Goal: Information Seeking & Learning: Learn about a topic

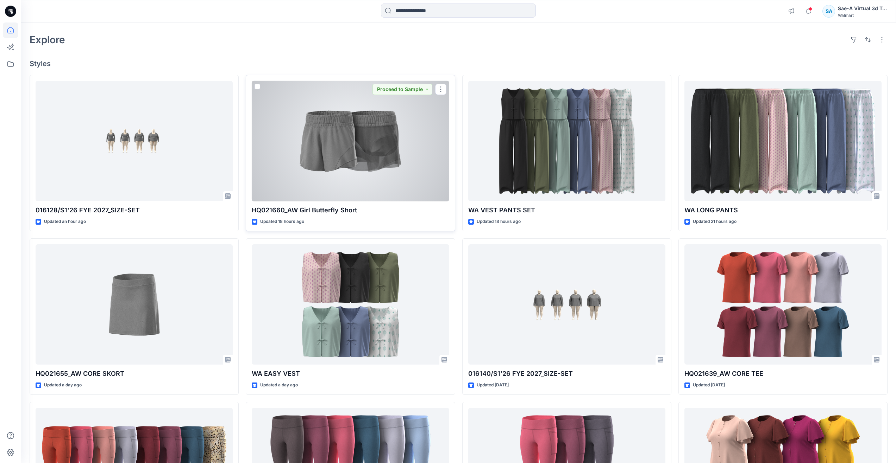
scroll to position [70, 0]
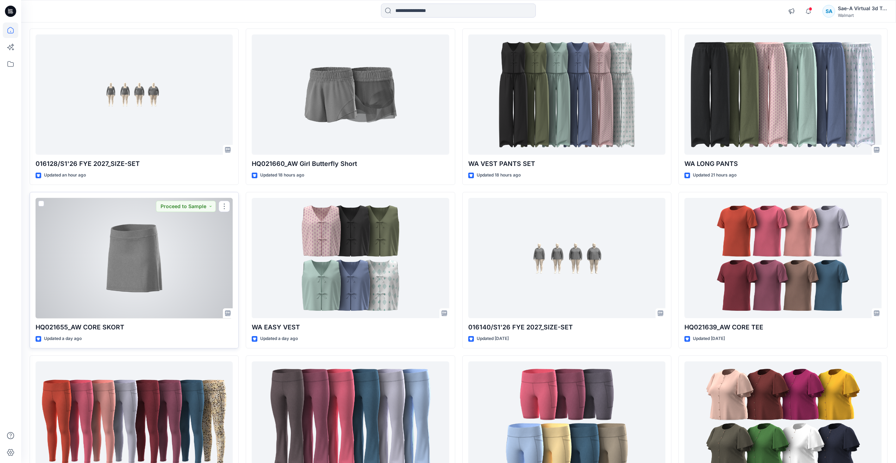
click at [126, 265] on div at bounding box center [134, 258] width 197 height 121
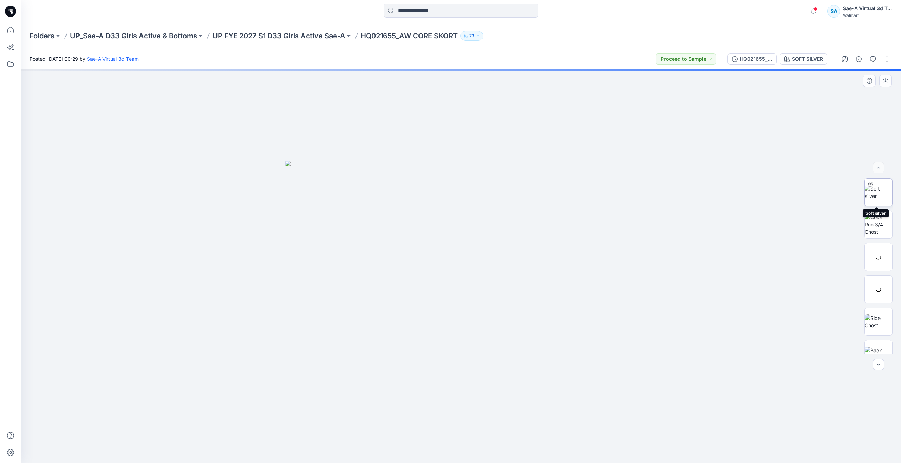
click at [873, 197] on img at bounding box center [878, 192] width 27 height 15
click at [461, 445] on foreignobject at bounding box center [461, 444] width 8 height 8
drag, startPoint x: 467, startPoint y: 455, endPoint x: 279, endPoint y: 403, distance: 195.0
click at [279, 403] on div at bounding box center [461, 266] width 880 height 395
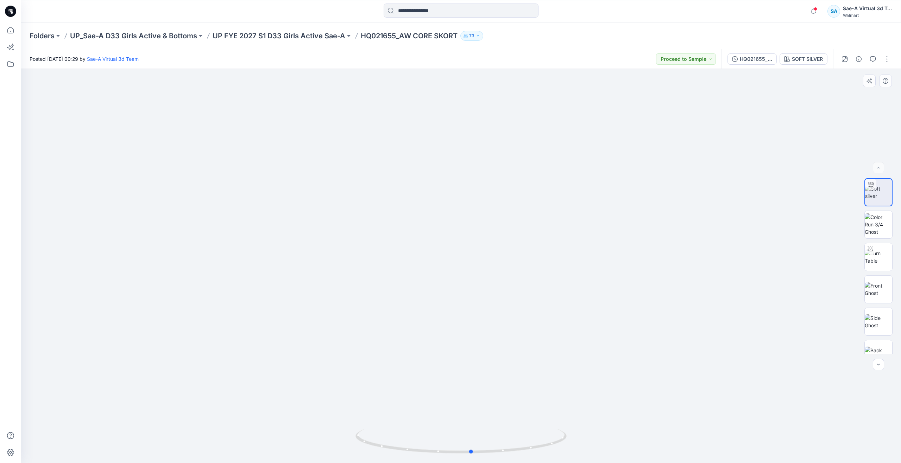
drag, startPoint x: 481, startPoint y: 453, endPoint x: 257, endPoint y: 419, distance: 226.3
click at [257, 419] on div at bounding box center [461, 266] width 880 height 395
click at [14, 30] on icon at bounding box center [10, 30] width 15 height 15
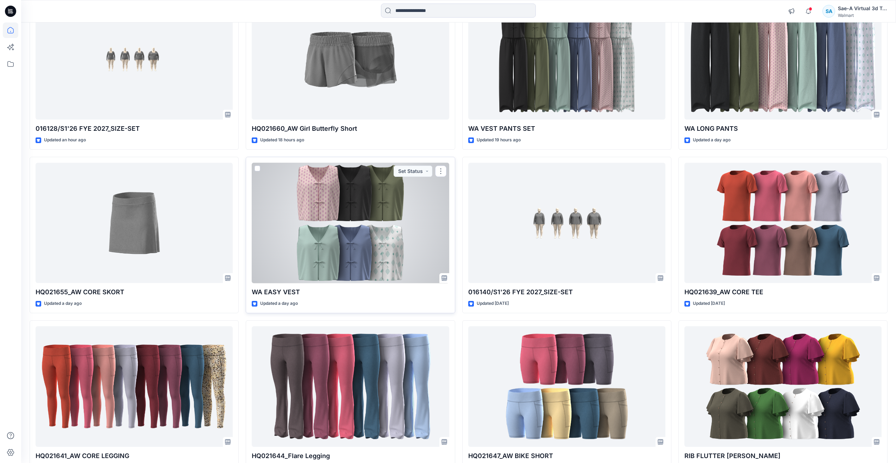
scroll to position [70, 0]
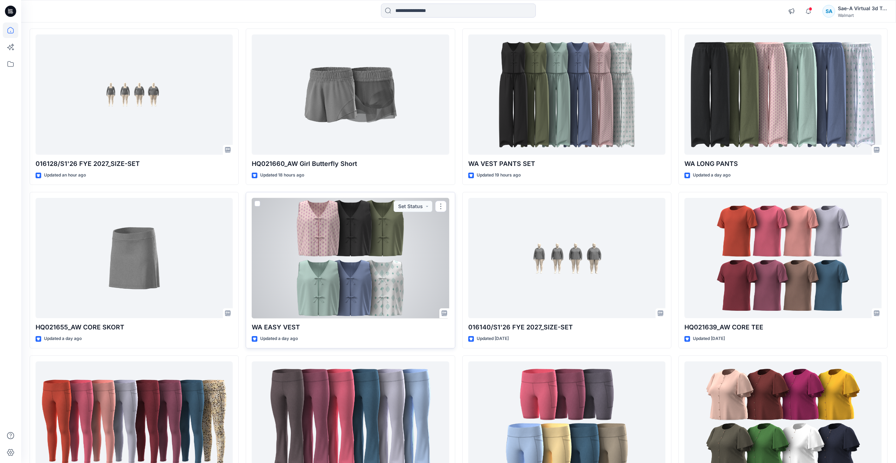
click at [353, 250] on div at bounding box center [350, 258] width 197 height 121
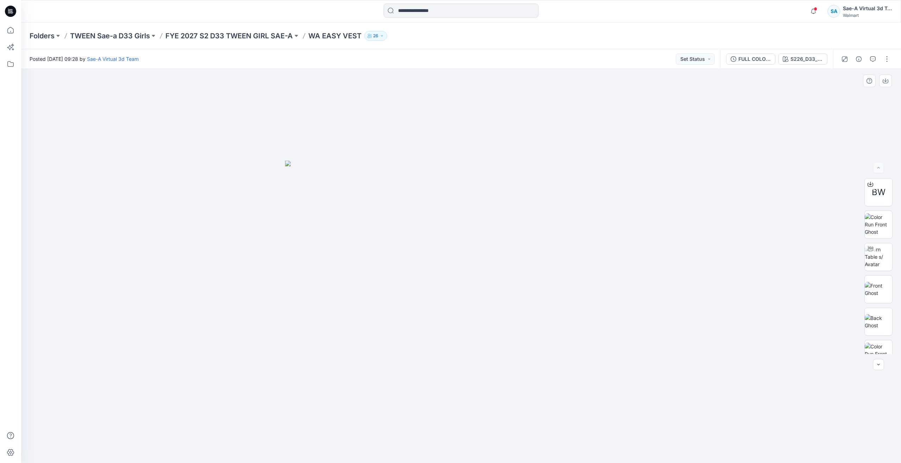
click at [180, 134] on div at bounding box center [461, 266] width 880 height 395
click at [10, 32] on icon at bounding box center [10, 30] width 15 height 15
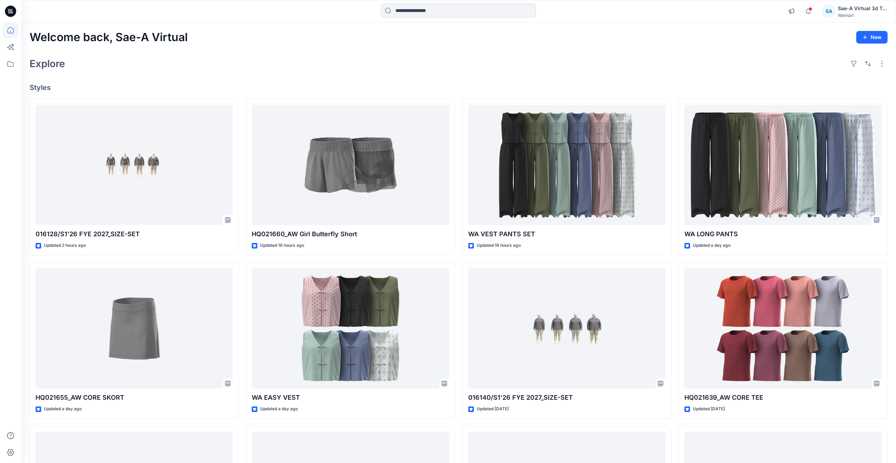
click at [131, 62] on div "Explore" at bounding box center [459, 63] width 858 height 17
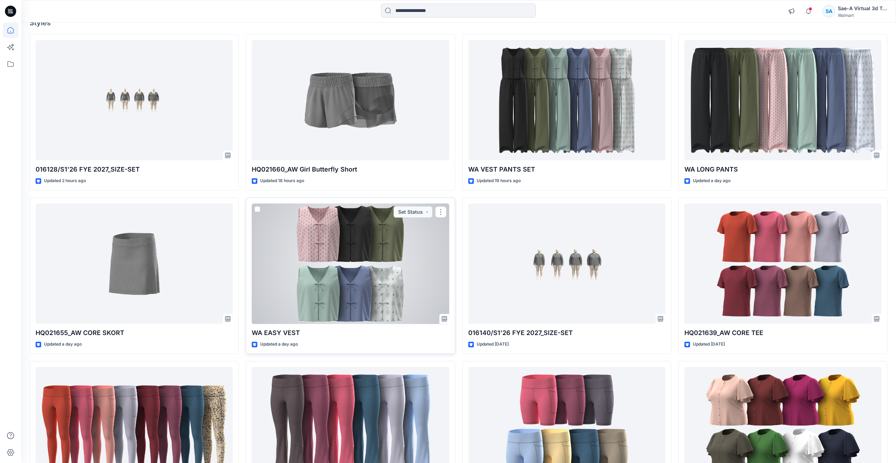
scroll to position [70, 0]
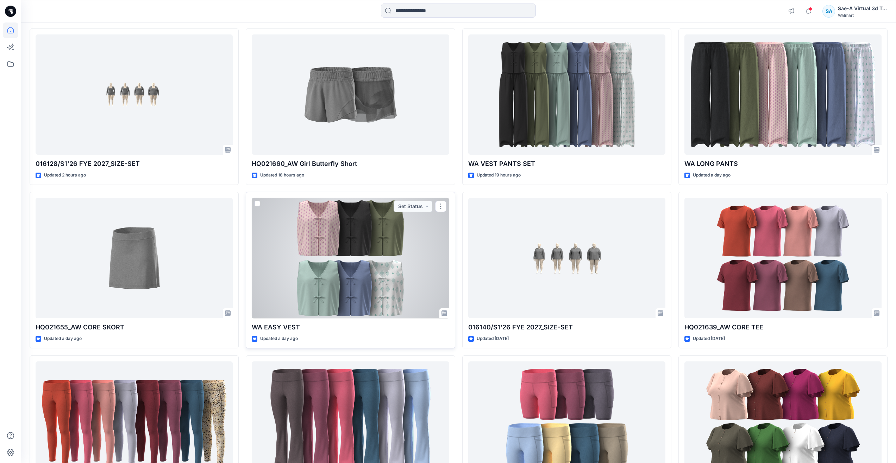
click at [331, 275] on div at bounding box center [350, 258] width 197 height 121
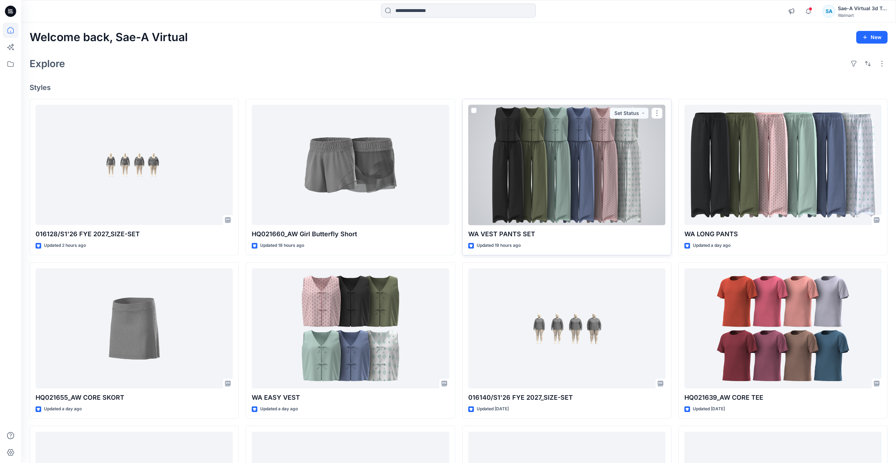
click at [505, 224] on div at bounding box center [566, 165] width 197 height 121
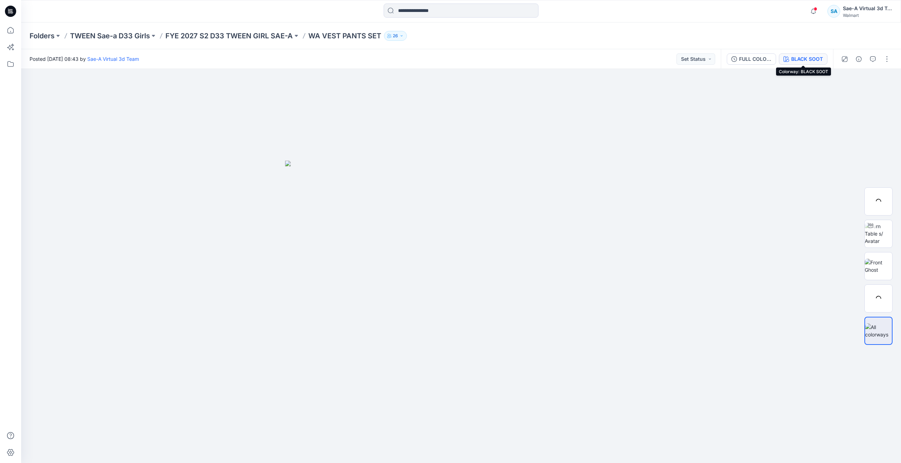
click at [808, 58] on div "BLACK SOOT" at bounding box center [807, 59] width 32 height 8
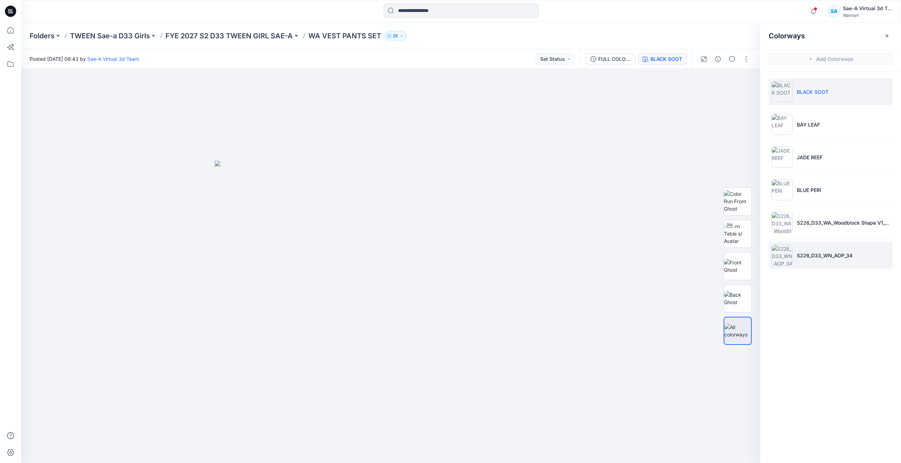
click at [805, 259] on li "S226_D33_WN_AOP_34" at bounding box center [831, 255] width 124 height 27
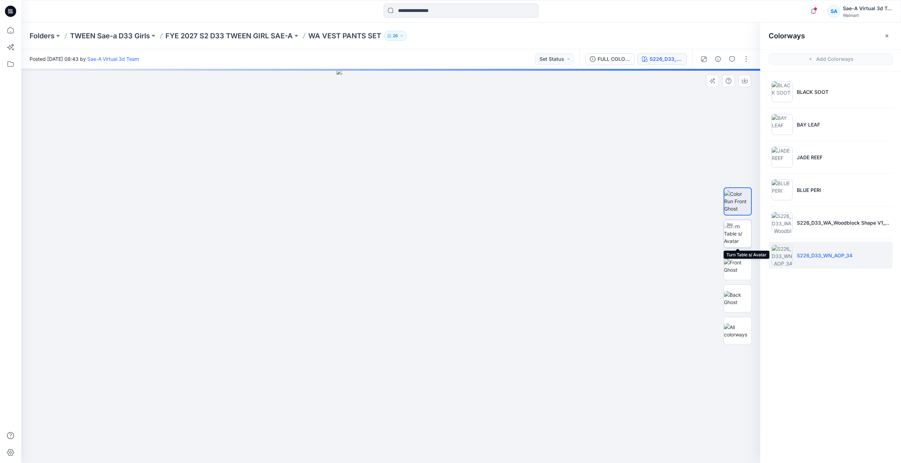
click at [740, 240] on img at bounding box center [737, 234] width 27 height 22
drag, startPoint x: 447, startPoint y: 386, endPoint x: 448, endPoint y: 318, distance: 68.6
drag, startPoint x: 393, startPoint y: 450, endPoint x: 468, endPoint y: 446, distance: 75.1
click at [468, 446] on icon at bounding box center [391, 442] width 213 height 26
drag, startPoint x: 432, startPoint y: 365, endPoint x: 428, endPoint y: 331, distance: 34.7
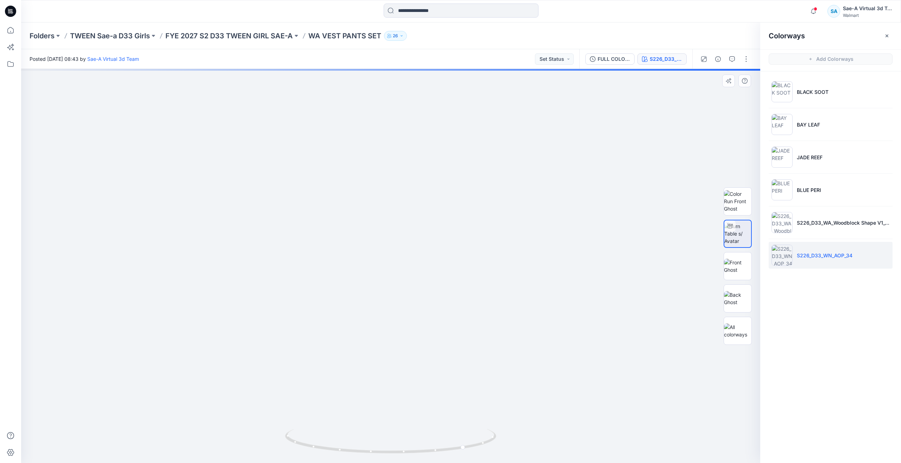
drag, startPoint x: 397, startPoint y: 378, endPoint x: 400, endPoint y: 354, distance: 24.4
drag, startPoint x: 466, startPoint y: 449, endPoint x: 401, endPoint y: 402, distance: 80.3
click at [401, 402] on div at bounding box center [390, 266] width 739 height 395
drag, startPoint x: 403, startPoint y: 449, endPoint x: 404, endPoint y: 425, distance: 24.0
click at [404, 425] on div at bounding box center [390, 266] width 739 height 395
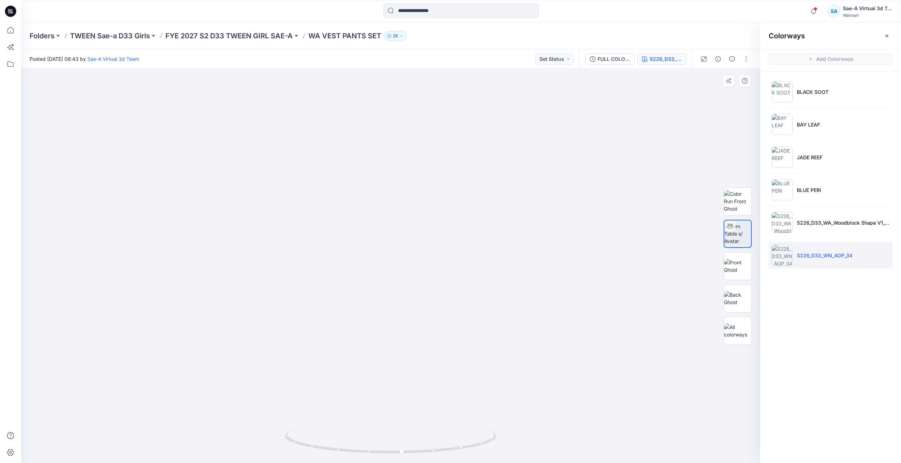
drag, startPoint x: 447, startPoint y: 265, endPoint x: 448, endPoint y: 418, distance: 153.4
drag, startPoint x: 405, startPoint y: 252, endPoint x: 406, endPoint y: 350, distance: 97.8
drag, startPoint x: 405, startPoint y: 349, endPoint x: 401, endPoint y: 234, distance: 115.2
drag, startPoint x: 402, startPoint y: 454, endPoint x: 388, endPoint y: 398, distance: 57.4
click at [388, 398] on div at bounding box center [390, 266] width 739 height 395
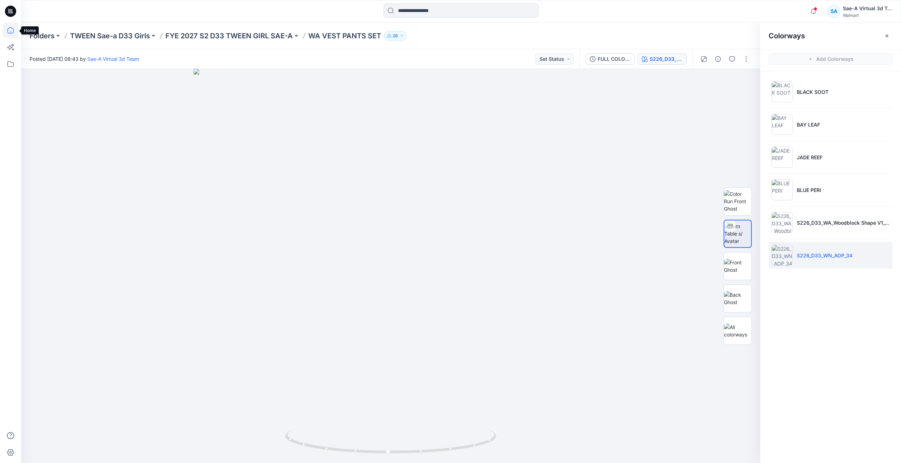
click at [12, 35] on icon at bounding box center [10, 30] width 15 height 15
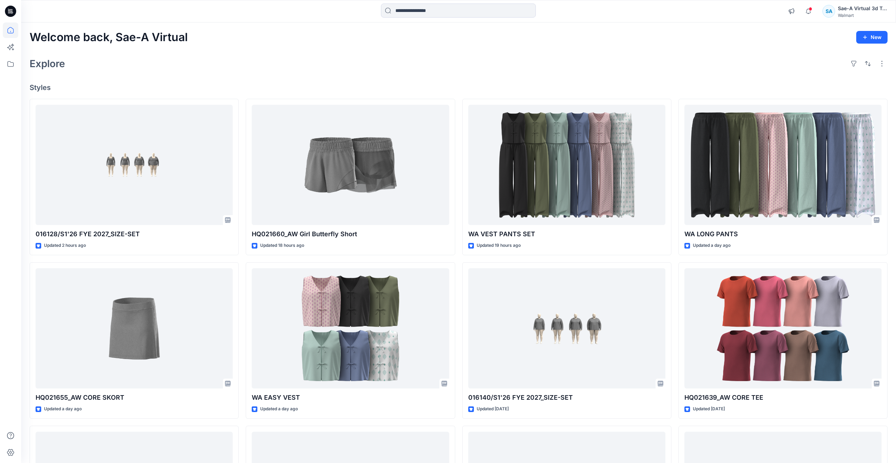
click at [235, 45] on div "Welcome back, Sae-A Virtual New Explore Styles 016128/S1'26 FYE 2027_SIZE-SET U…" at bounding box center [458, 320] width 875 height 594
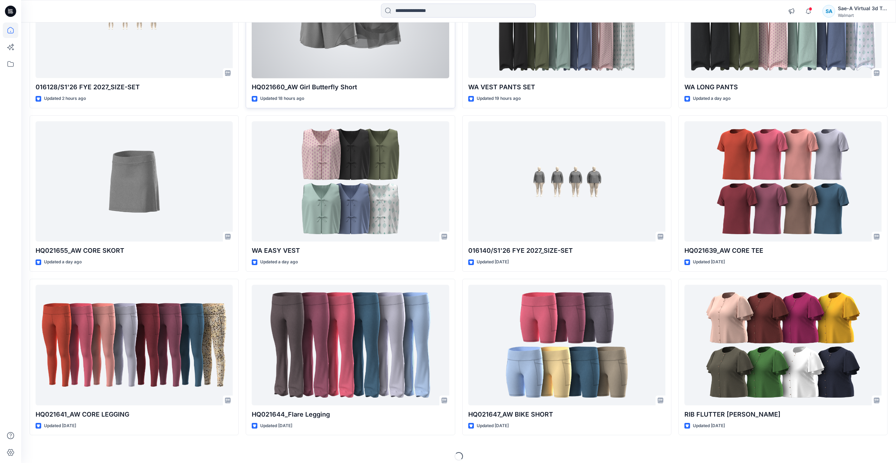
scroll to position [153, 0]
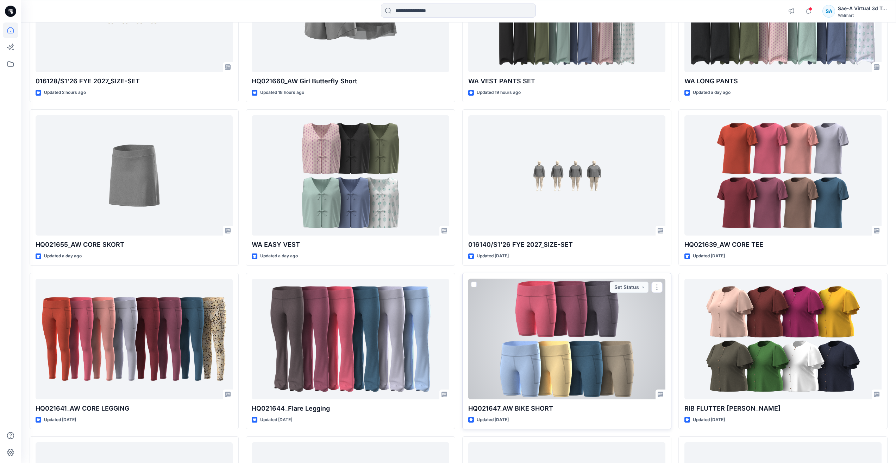
click at [512, 335] on div at bounding box center [566, 339] width 197 height 121
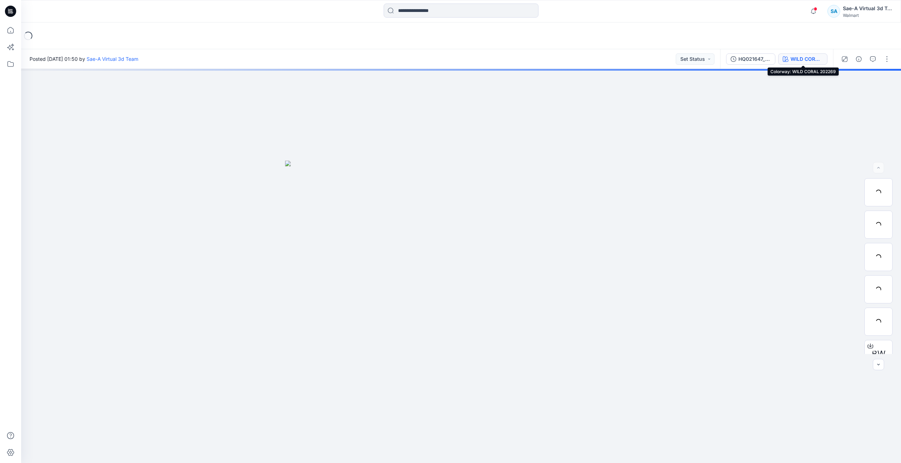
click at [794, 58] on div "WILD CORAL 202269" at bounding box center [806, 59] width 32 height 8
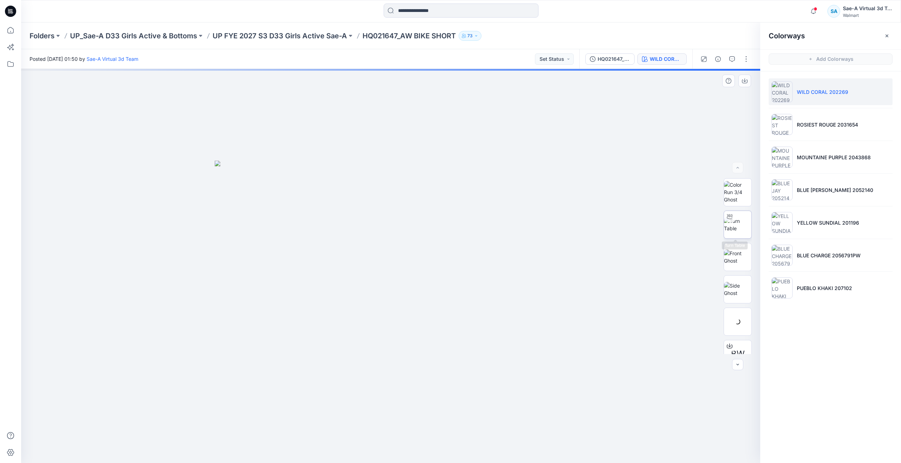
click at [737, 223] on img at bounding box center [737, 224] width 27 height 15
drag, startPoint x: 492, startPoint y: 383, endPoint x: 482, endPoint y: 157, distance: 226.5
drag, startPoint x: 422, startPoint y: 392, endPoint x: 434, endPoint y: 392, distance: 11.6
drag, startPoint x: 391, startPoint y: 452, endPoint x: 190, endPoint y: 386, distance: 211.2
click at [190, 386] on div at bounding box center [390, 266] width 739 height 395
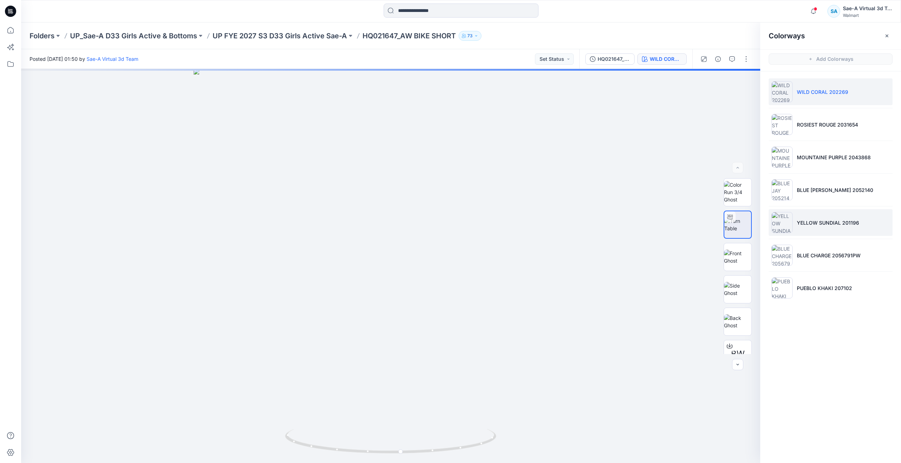
click at [823, 222] on p "YELLOW SUNDIAL 201196" at bounding box center [828, 222] width 62 height 7
click at [737, 257] on img at bounding box center [737, 257] width 27 height 15
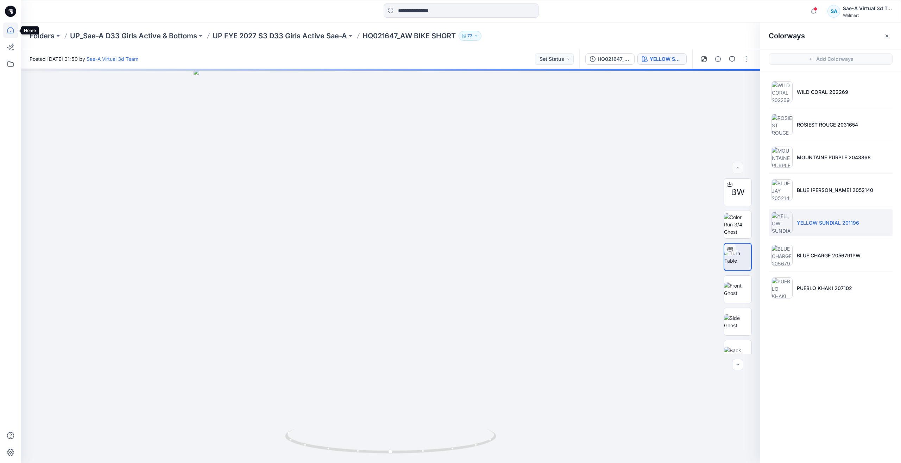
click at [14, 34] on icon at bounding box center [10, 30] width 15 height 15
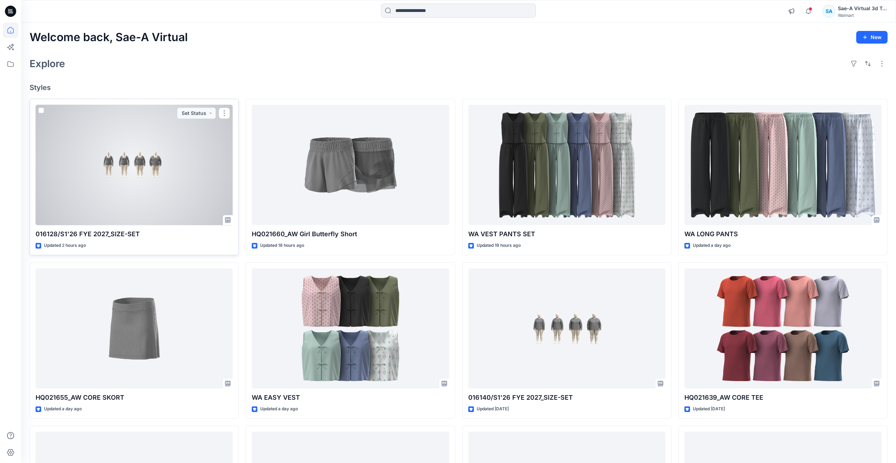
click at [93, 168] on div at bounding box center [134, 165] width 197 height 121
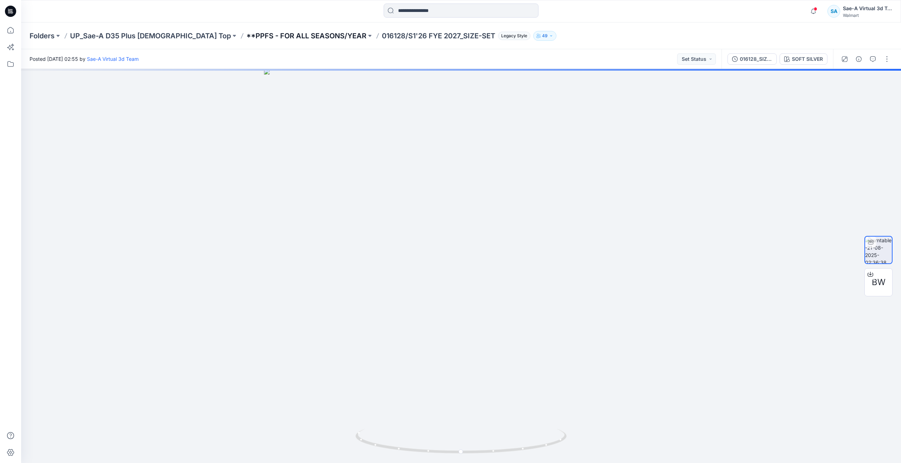
click at [272, 34] on p "**PPFS - FOR ALL SEASONS/YEAR" at bounding box center [306, 36] width 120 height 10
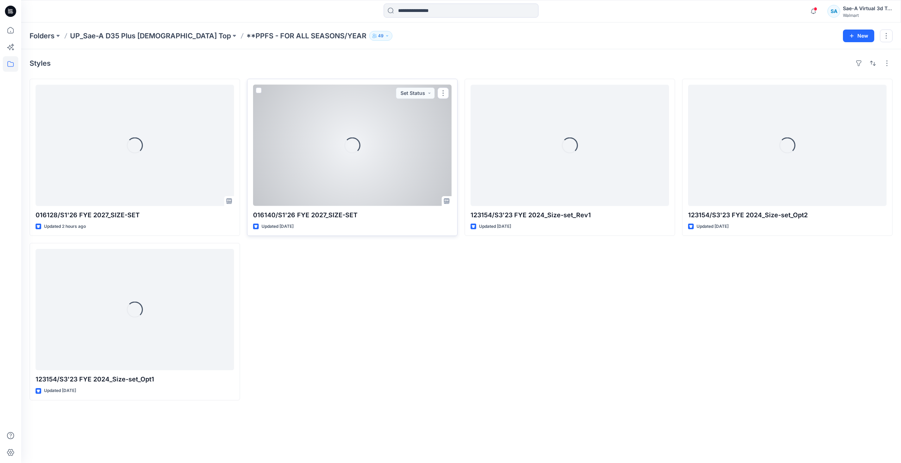
click at [312, 150] on div "Loading..." at bounding box center [352, 145] width 198 height 121
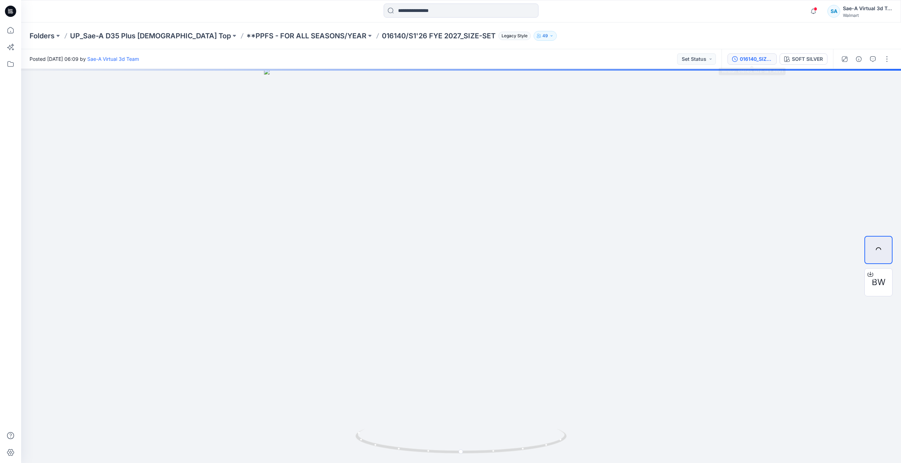
click at [747, 61] on div "016140_SIZE-SET_REV1" at bounding box center [756, 59] width 32 height 8
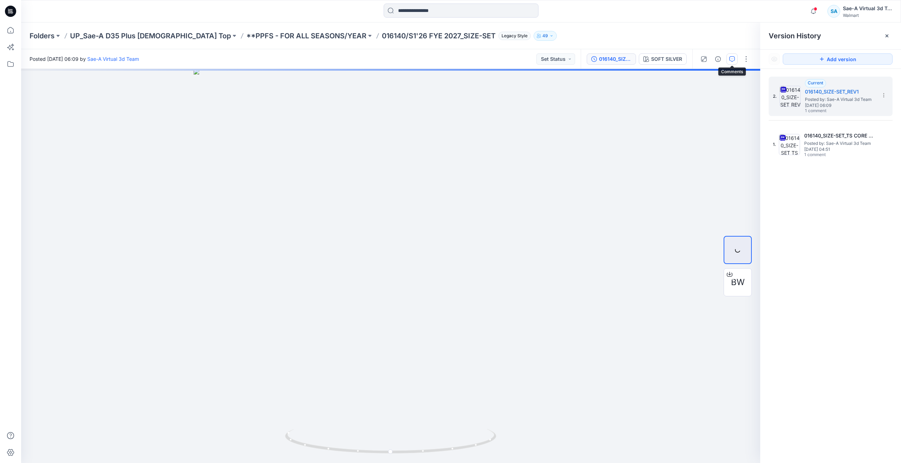
click at [731, 61] on icon "button" at bounding box center [732, 59] width 6 height 6
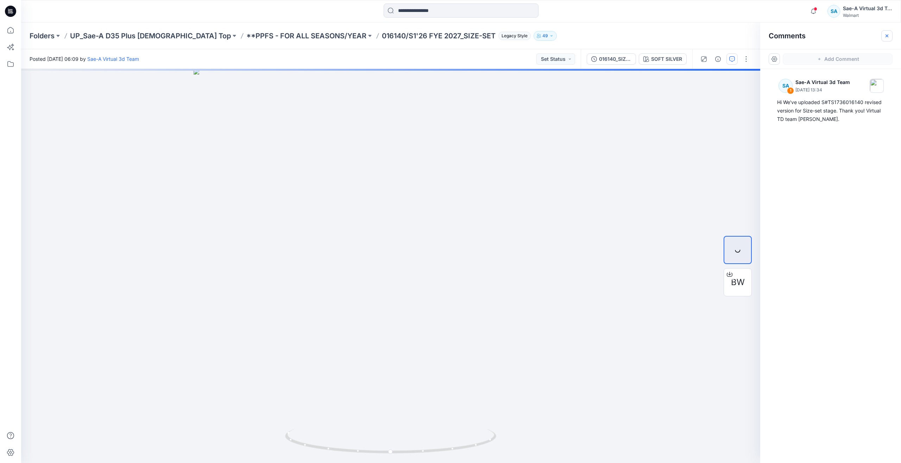
click at [885, 34] on icon "button" at bounding box center [887, 36] width 6 height 6
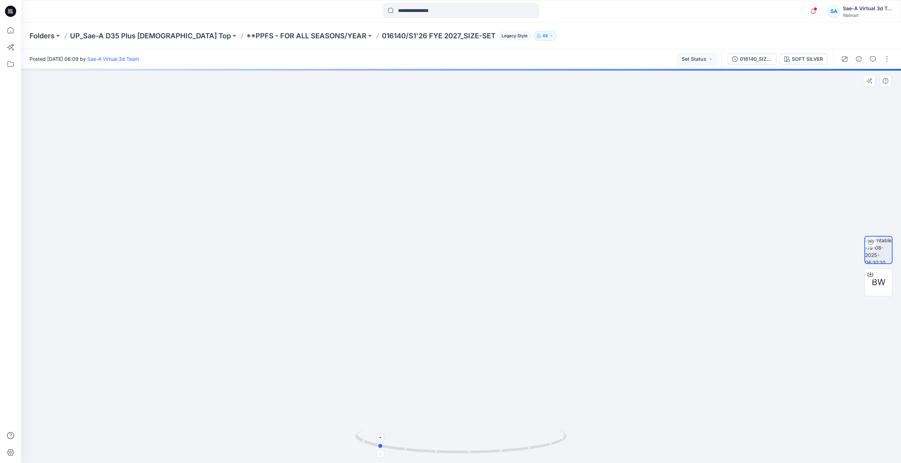
drag, startPoint x: 461, startPoint y: 454, endPoint x: 366, endPoint y: 434, distance: 97.5
click at [366, 434] on icon at bounding box center [461, 442] width 213 height 26
click at [14, 28] on icon at bounding box center [10, 30] width 15 height 15
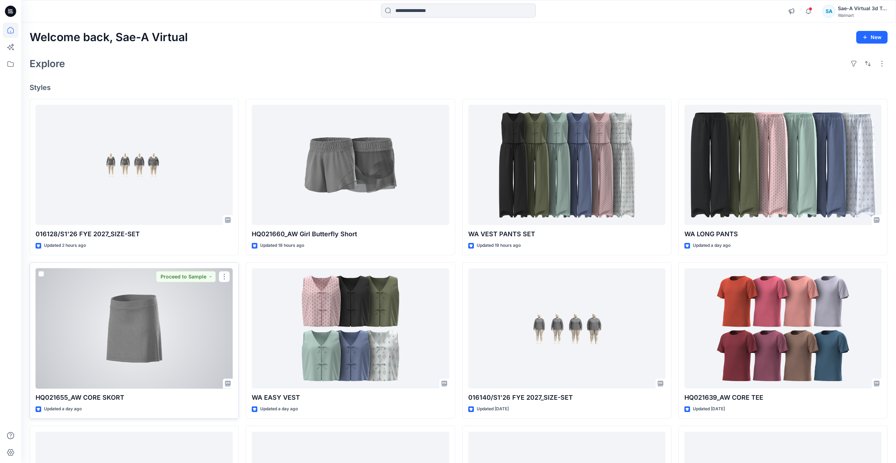
click at [121, 319] on div at bounding box center [134, 329] width 197 height 121
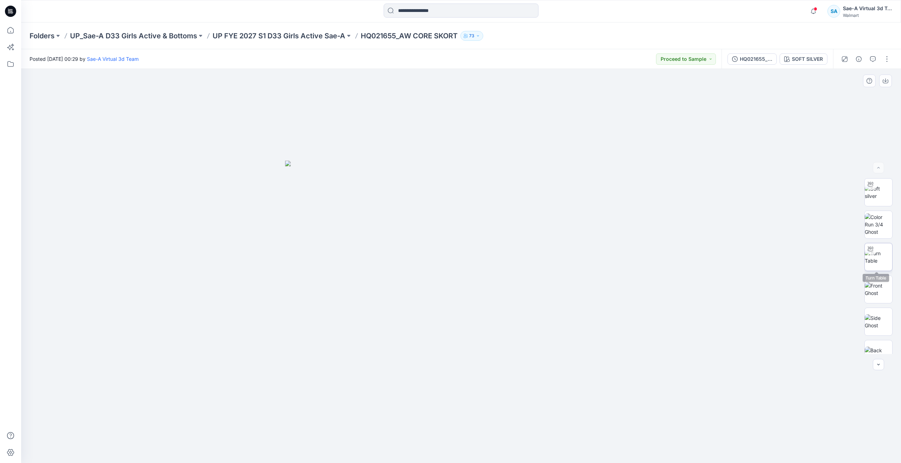
click at [870, 254] on div at bounding box center [870, 249] width 11 height 11
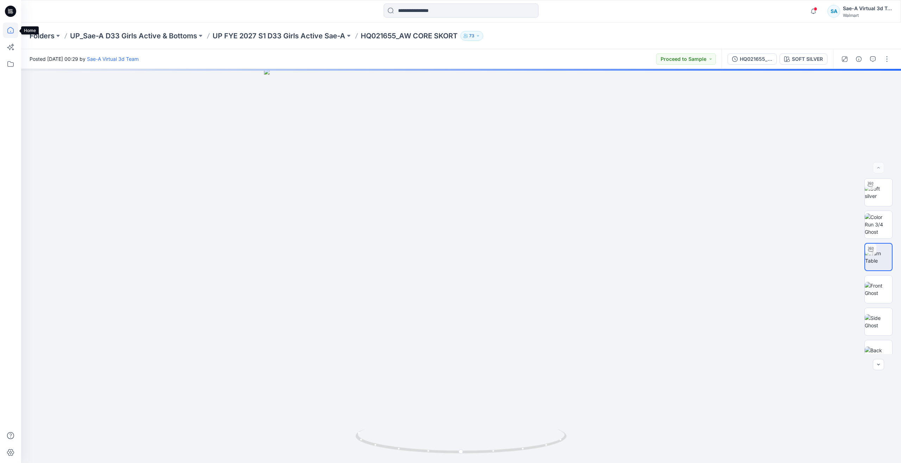
click at [8, 31] on icon at bounding box center [10, 30] width 6 height 6
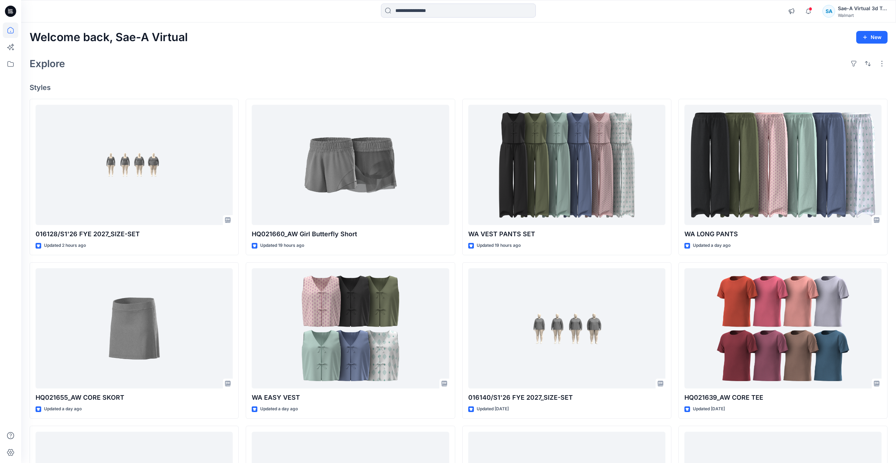
click at [298, 4] on div at bounding box center [458, 11] width 437 height 15
